Goal: Information Seeking & Learning: Learn about a topic

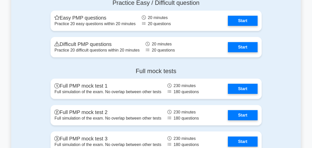
scroll to position [1922, 0]
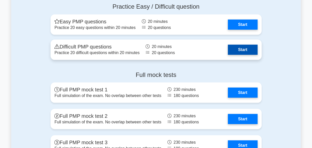
click at [237, 51] on link "Start" at bounding box center [242, 50] width 29 height 10
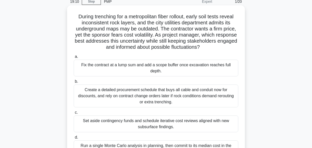
scroll to position [23, 0]
click at [138, 69] on div "Fix the contract at a lump sum and add a scope buffer once excavation reaches f…" at bounding box center [156, 68] width 165 height 17
click at [74, 59] on input "a. Fix the contract at a lump sum and add a scope buffer once excavation reache…" at bounding box center [74, 56] width 0 height 3
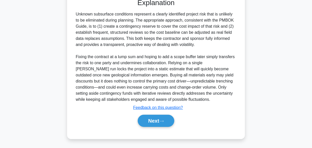
scroll to position [190, 0]
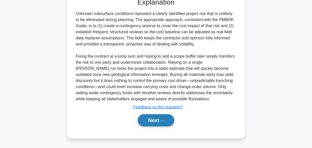
click at [150, 120] on button "Next" at bounding box center [156, 120] width 36 height 12
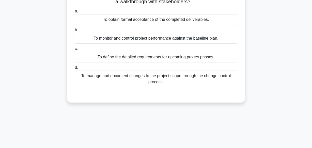
scroll to position [0, 0]
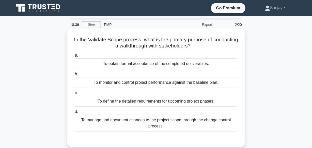
click at [118, 84] on div "To monitor and control project performance against the baseline plan." at bounding box center [156, 82] width 165 height 11
click at [74, 76] on input "b. To monitor and control project performance against the baseline plan." at bounding box center [74, 74] width 0 height 3
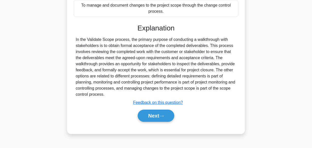
scroll to position [126, 0]
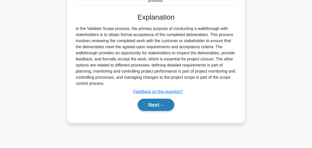
click at [159, 104] on button "Next" at bounding box center [156, 105] width 36 height 12
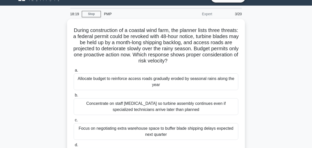
scroll to position [34, 0]
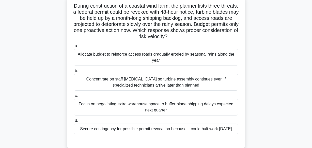
click at [130, 130] on div "Secure contingency for possible permit revocation because it could halt work wi…" at bounding box center [156, 129] width 165 height 11
click at [74, 123] on input "d. Secure contingency for possible permit revocation because it could halt work…" at bounding box center [74, 120] width 0 height 3
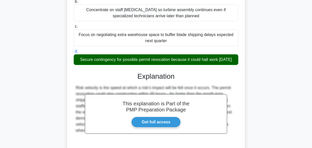
scroll to position [149, 0]
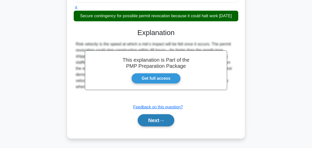
click at [154, 125] on button "Next" at bounding box center [156, 120] width 36 height 12
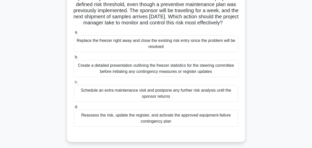
scroll to position [57, 0]
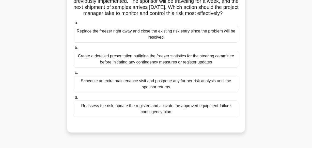
click at [105, 114] on div "Reassess the risk, update the register, and activate the approved equipment-fai…" at bounding box center [156, 109] width 165 height 17
click at [74, 99] on input "d. Reassess the risk, update the register, and activate the approved equipment-…" at bounding box center [74, 97] width 0 height 3
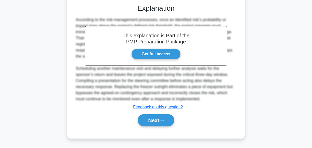
scroll to position [184, 0]
click at [144, 119] on button "Next" at bounding box center [156, 120] width 36 height 12
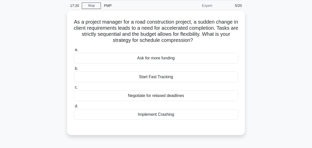
scroll to position [11, 0]
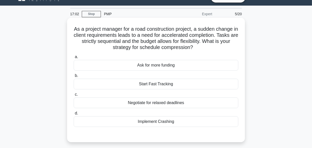
click at [142, 122] on div "Implement Crashing" at bounding box center [156, 121] width 165 height 11
click at [74, 115] on input "d. Implement Crashing" at bounding box center [74, 113] width 0 height 3
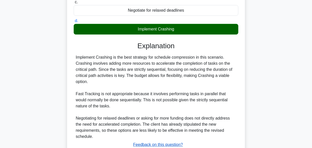
scroll to position [141, 0]
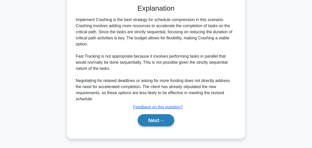
click at [145, 119] on button "Next" at bounding box center [156, 120] width 36 height 12
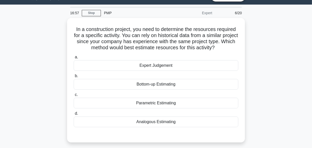
scroll to position [11, 0]
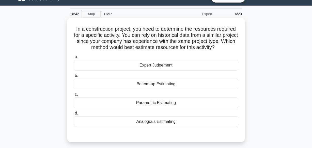
click at [150, 81] on div "Bottom-up Estimating" at bounding box center [156, 84] width 165 height 11
click at [74, 78] on input "b. Bottom-up Estimating" at bounding box center [74, 75] width 0 height 3
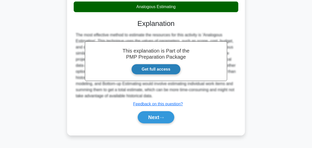
scroll to position [126, 0]
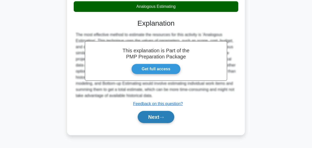
click at [143, 115] on button "Next" at bounding box center [156, 117] width 36 height 12
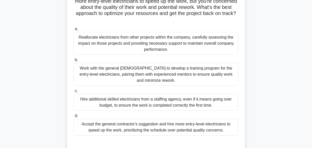
scroll to position [34, 0]
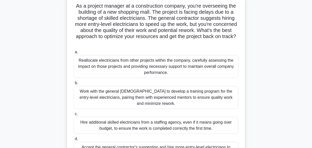
click at [122, 69] on div "Reallocate electricians from other projects within the company, carefully asses…" at bounding box center [156, 66] width 165 height 23
click at [74, 54] on input "a. Reallocate electricians from other projects within the company, carefully as…" at bounding box center [74, 52] width 0 height 3
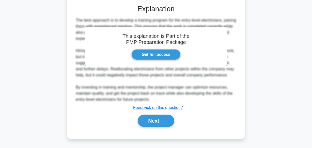
scroll to position [196, 0]
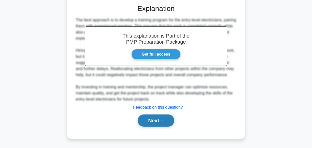
click at [151, 122] on button "Next" at bounding box center [156, 121] width 36 height 12
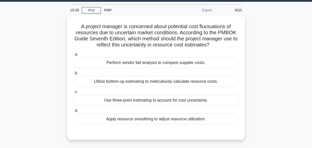
scroll to position [11, 0]
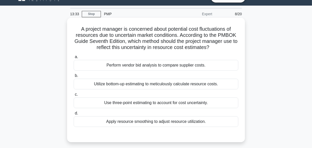
click at [99, 84] on div "Utilize bottom-up estimating to meticulously calculate resource costs." at bounding box center [156, 84] width 165 height 11
click at [74, 78] on input "b. Utilize bottom-up estimating to meticulously calculate resource costs." at bounding box center [74, 75] width 0 height 3
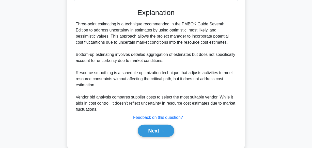
scroll to position [147, 0]
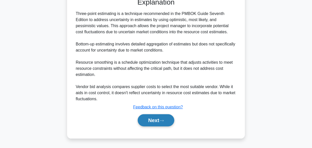
click at [147, 122] on button "Next" at bounding box center [156, 120] width 36 height 12
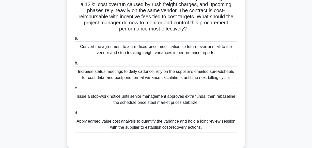
scroll to position [57, 0]
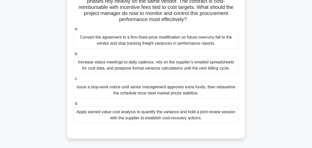
click at [94, 114] on div "Apply earned value cost analysis to quantify the variance and hold a joint revi…" at bounding box center [156, 115] width 165 height 17
click at [74, 105] on input "d. Apply earned value cost analysis to quantify the variance and hold a joint r…" at bounding box center [74, 103] width 0 height 3
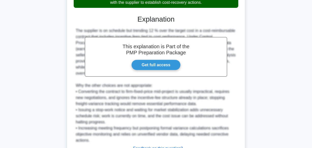
scroll to position [214, 0]
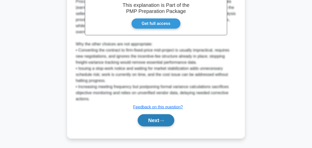
click at [150, 121] on button "Next" at bounding box center [156, 120] width 36 height 12
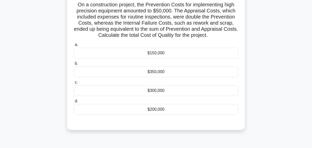
scroll to position [34, 0]
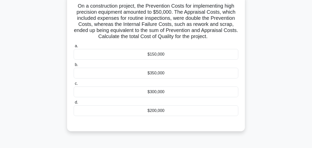
click at [141, 93] on div "$300,000" at bounding box center [156, 92] width 165 height 11
click at [74, 85] on input "c. $300,000" at bounding box center [74, 83] width 0 height 3
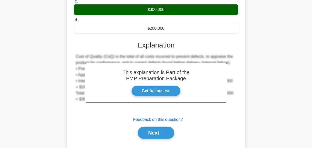
scroll to position [129, 0]
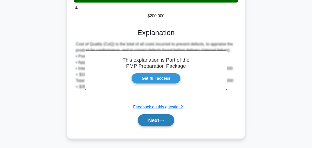
click at [147, 118] on button "Next" at bounding box center [156, 120] width 36 height 12
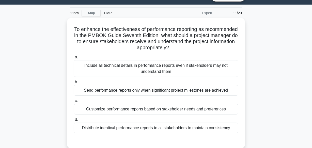
scroll to position [11, 0]
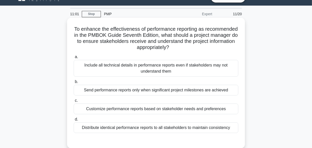
click at [146, 125] on div "Distribute identical performance reports to all stakeholders to maintain consis…" at bounding box center [156, 128] width 165 height 11
click at [74, 121] on input "d. Distribute identical performance reports to all stakeholders to maintain con…" at bounding box center [74, 119] width 0 height 3
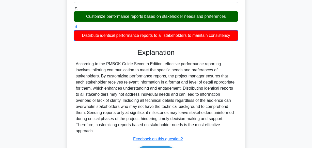
scroll to position [126, 0]
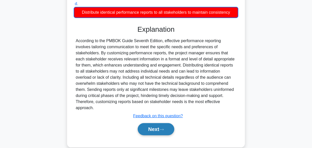
click at [150, 123] on button "Next" at bounding box center [156, 129] width 36 height 12
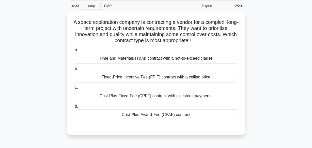
scroll to position [11, 0]
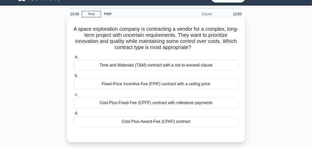
click at [138, 67] on div "Time and Materials (T&M) contract with a not-to-exceed clause" at bounding box center [156, 65] width 165 height 11
click at [74, 59] on input "a. Time and Materials (T&M) contract with a not-to-exceed clause" at bounding box center [74, 56] width 0 height 3
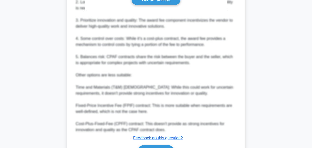
scroll to position [227, 0]
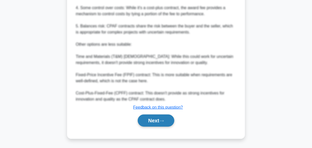
click at [151, 121] on button "Next" at bounding box center [156, 121] width 36 height 12
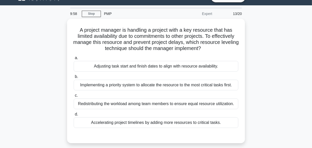
scroll to position [11, 0]
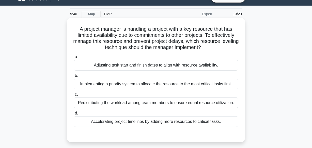
click at [133, 62] on div "Adjusting task start and finish dates to align with resource availability." at bounding box center [156, 65] width 165 height 11
click at [74, 59] on input "a. Adjusting task start and finish dates to align with resource availability." at bounding box center [74, 56] width 0 height 3
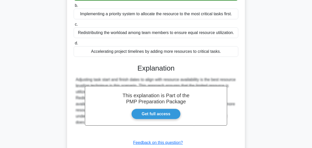
scroll to position [103, 0]
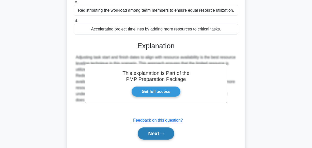
click at [155, 132] on button "Next" at bounding box center [156, 134] width 36 height 12
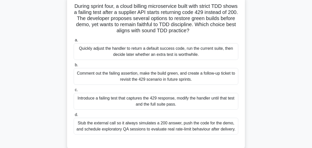
scroll to position [46, 0]
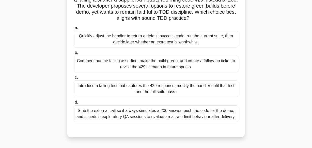
click at [137, 41] on div "Quickly adjust the handler to return a default success code, run the current su…" at bounding box center [156, 39] width 165 height 17
click at [74, 29] on input "a. Quickly adjust the handler to return a default success code, run the current…" at bounding box center [74, 27] width 0 height 3
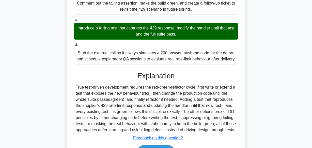
scroll to position [135, 0]
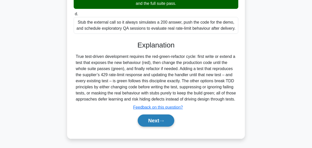
click at [149, 119] on button "Next" at bounding box center [156, 121] width 36 height 12
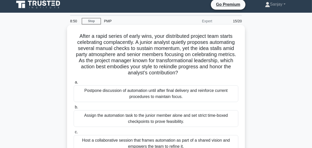
scroll to position [0, 0]
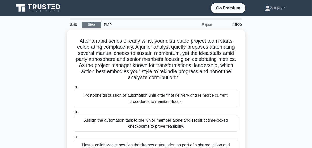
click at [89, 27] on link "Stop" at bounding box center [91, 25] width 19 height 6
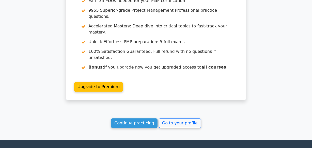
scroll to position [1089, 0]
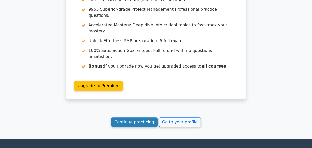
click at [127, 117] on link "Continue practicing" at bounding box center [134, 122] width 47 height 10
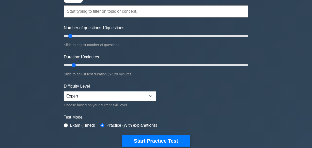
scroll to position [33, 0]
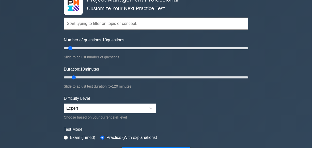
click at [154, 26] on input "text" at bounding box center [156, 24] width 185 height 12
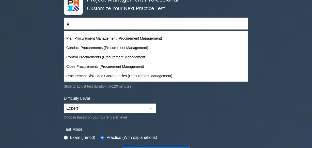
scroll to position [601, 0]
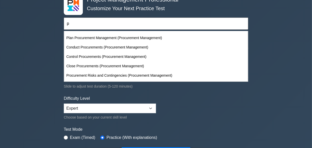
type input "p"
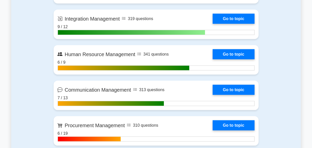
scroll to position [541, 0]
